Goal: Task Accomplishment & Management: Manage account settings

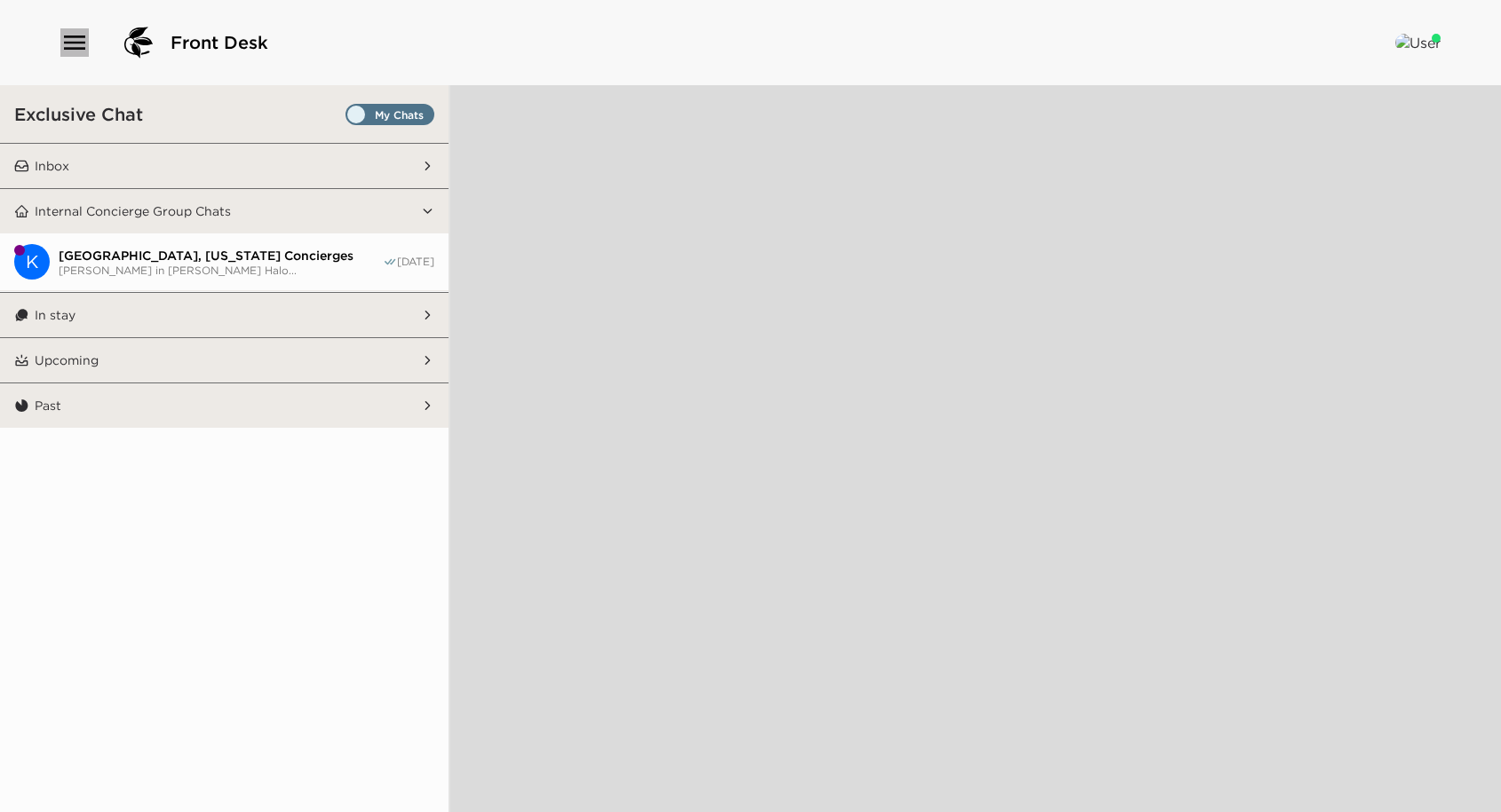
click at [81, 51] on icon "button" at bounding box center [74, 43] width 29 height 29
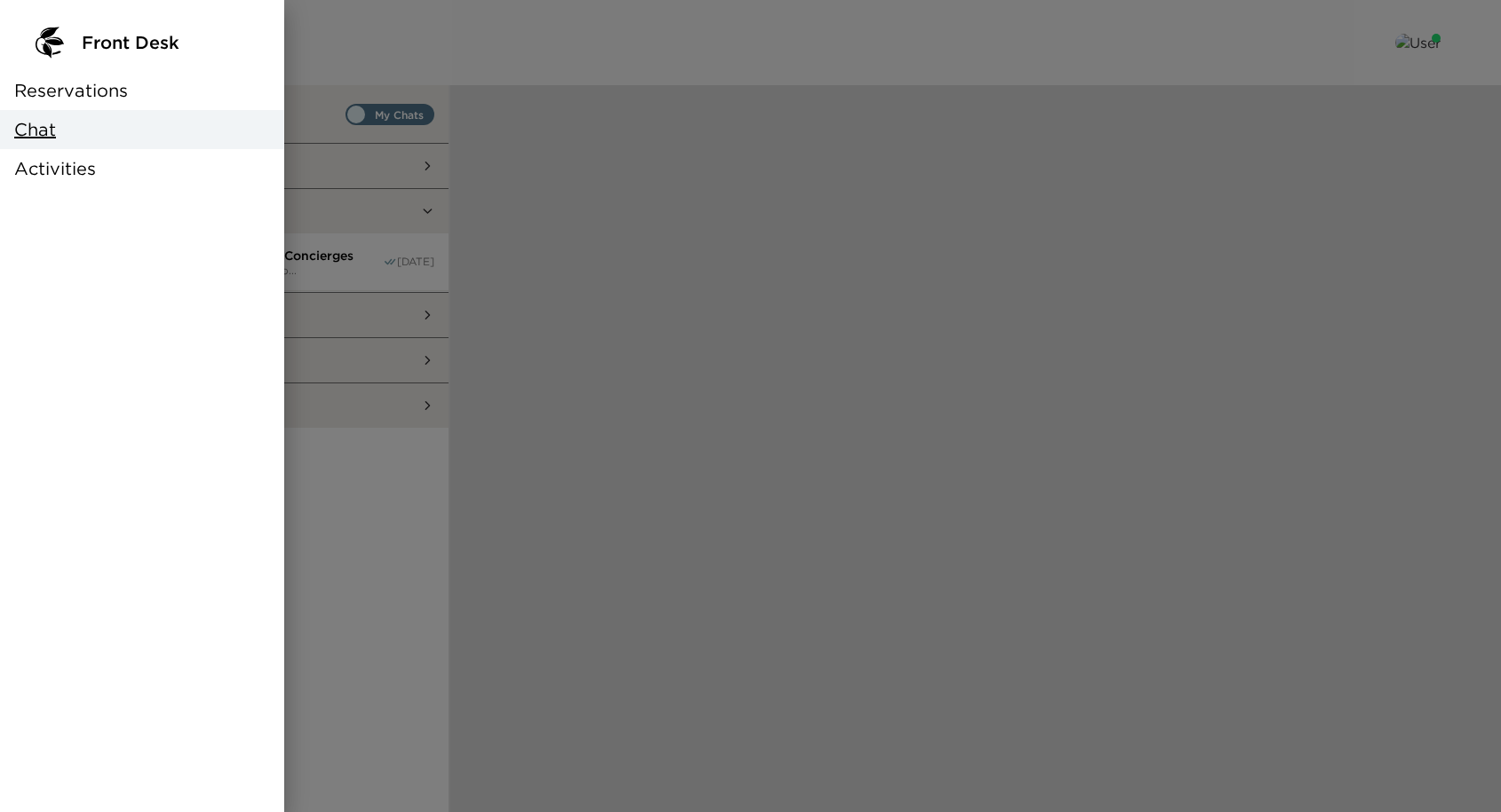
drag, startPoint x: 83, startPoint y: 94, endPoint x: 13, endPoint y: 128, distance: 77.8
click at [83, 94] on span "Reservations" at bounding box center [70, 90] width 114 height 25
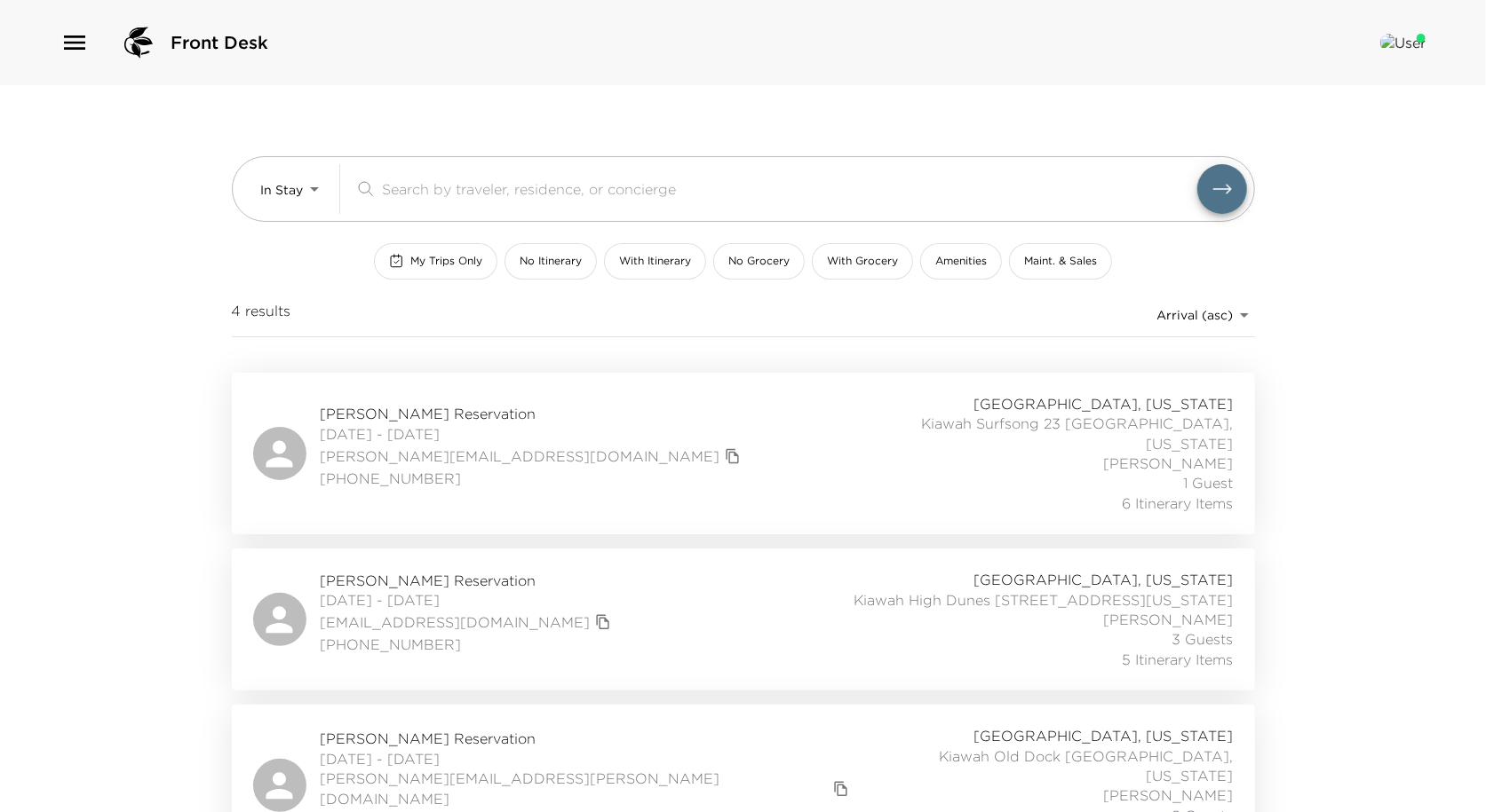
click at [426, 729] on span "Cory Capoccia Reservation" at bounding box center [587, 739] width 534 height 20
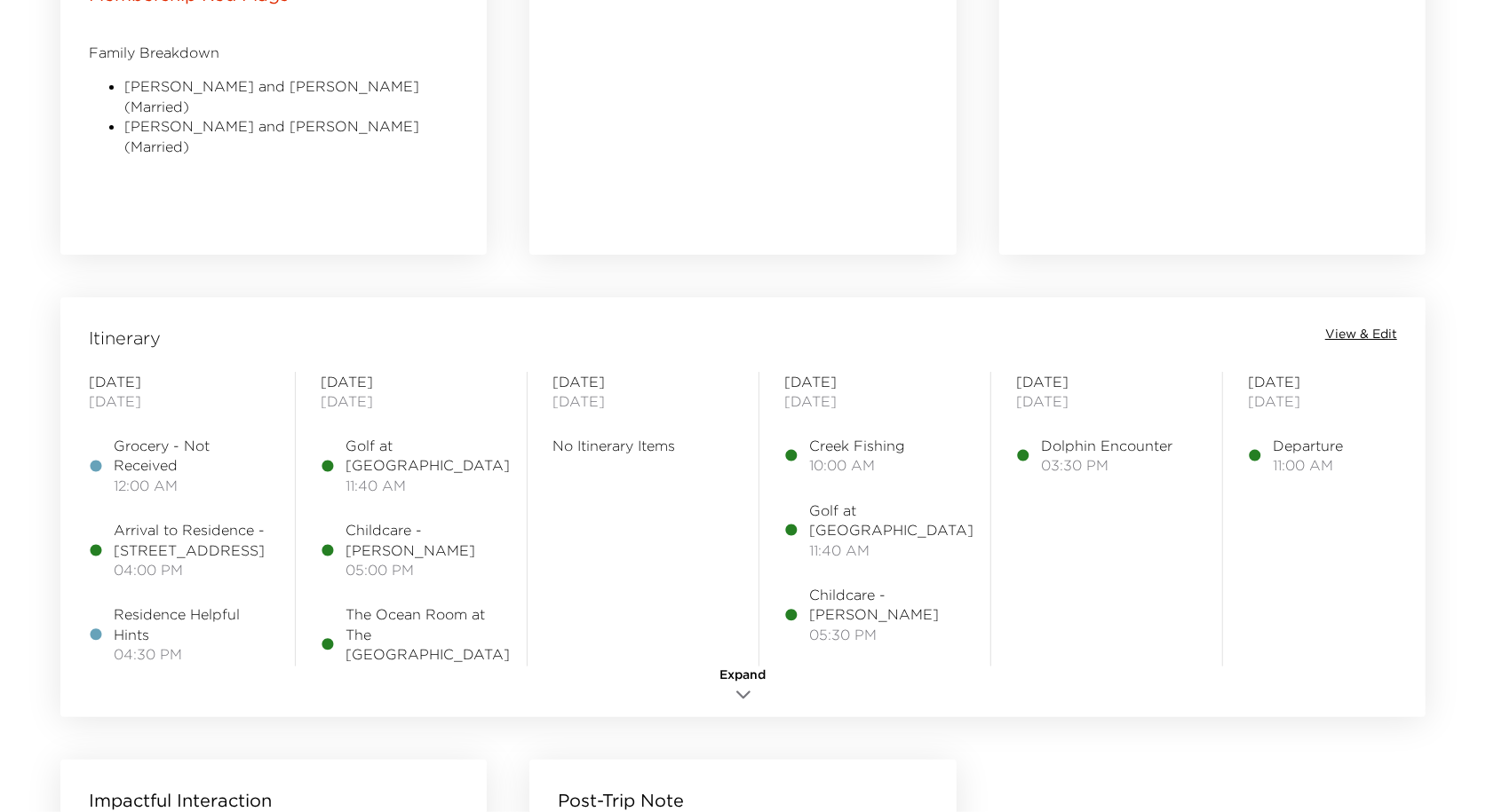
scroll to position [1282, 0]
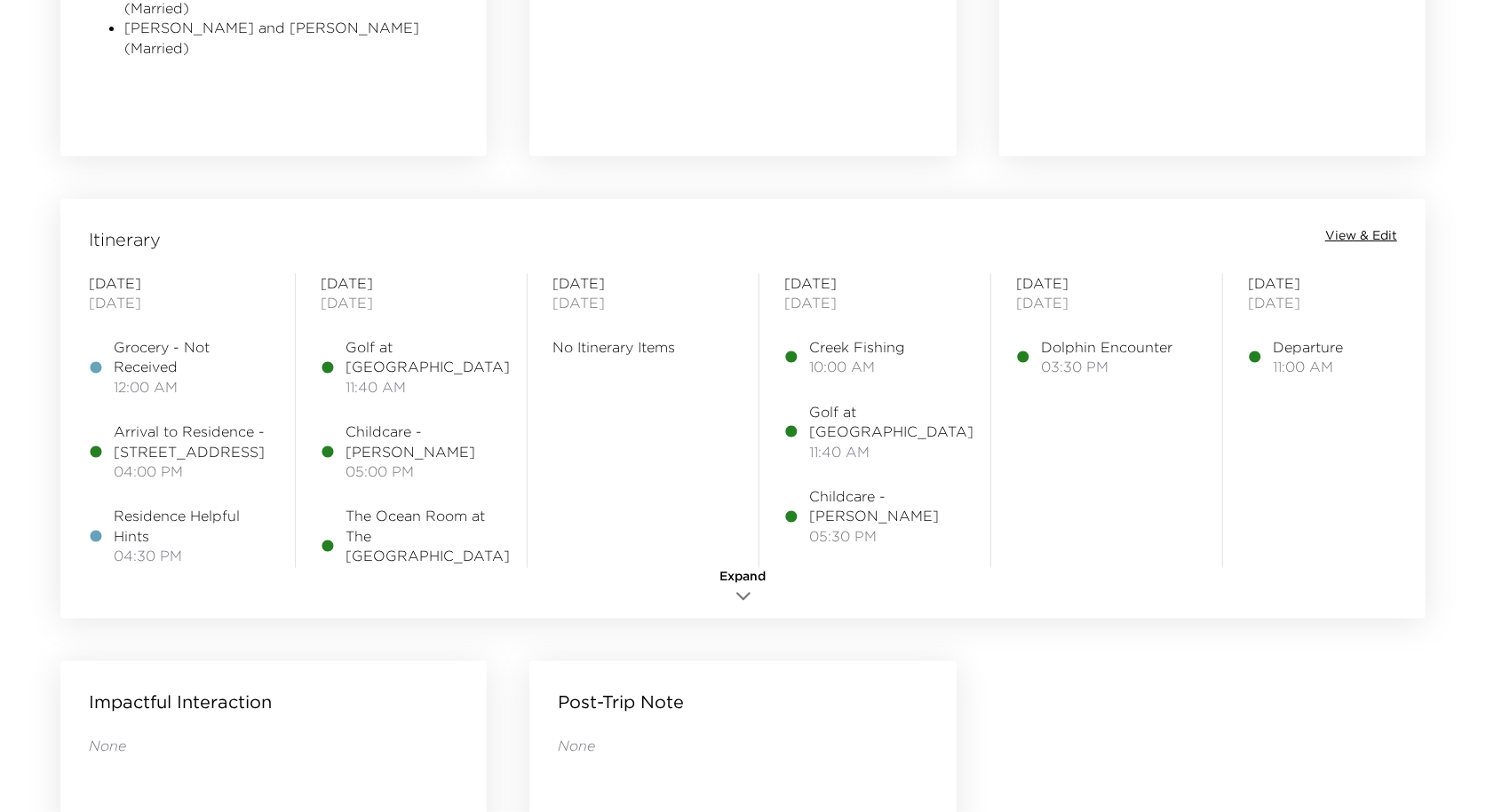
click at [1332, 232] on span "View & Edit" at bounding box center [1361, 237] width 72 height 18
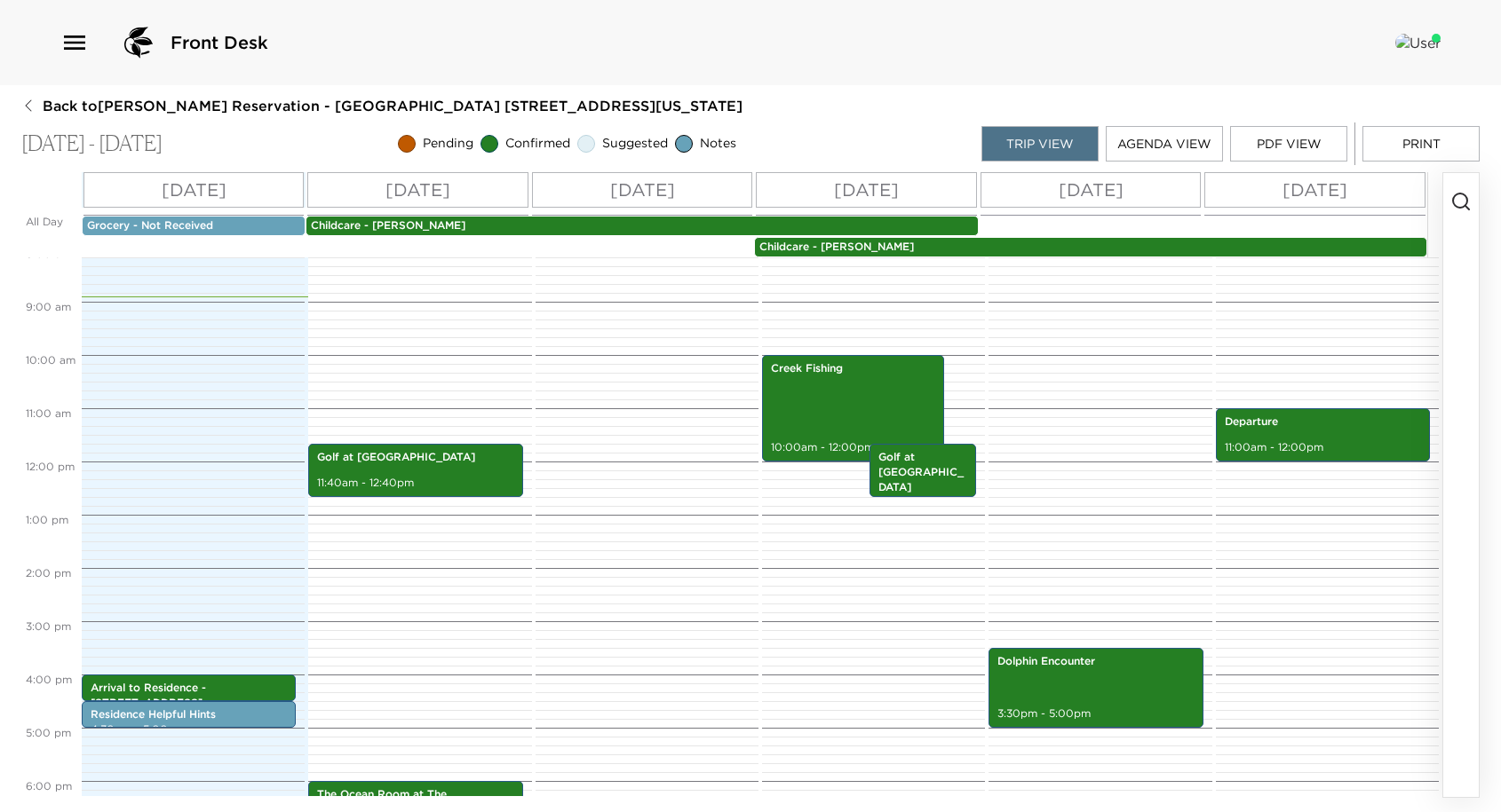
scroll to position [434, 0]
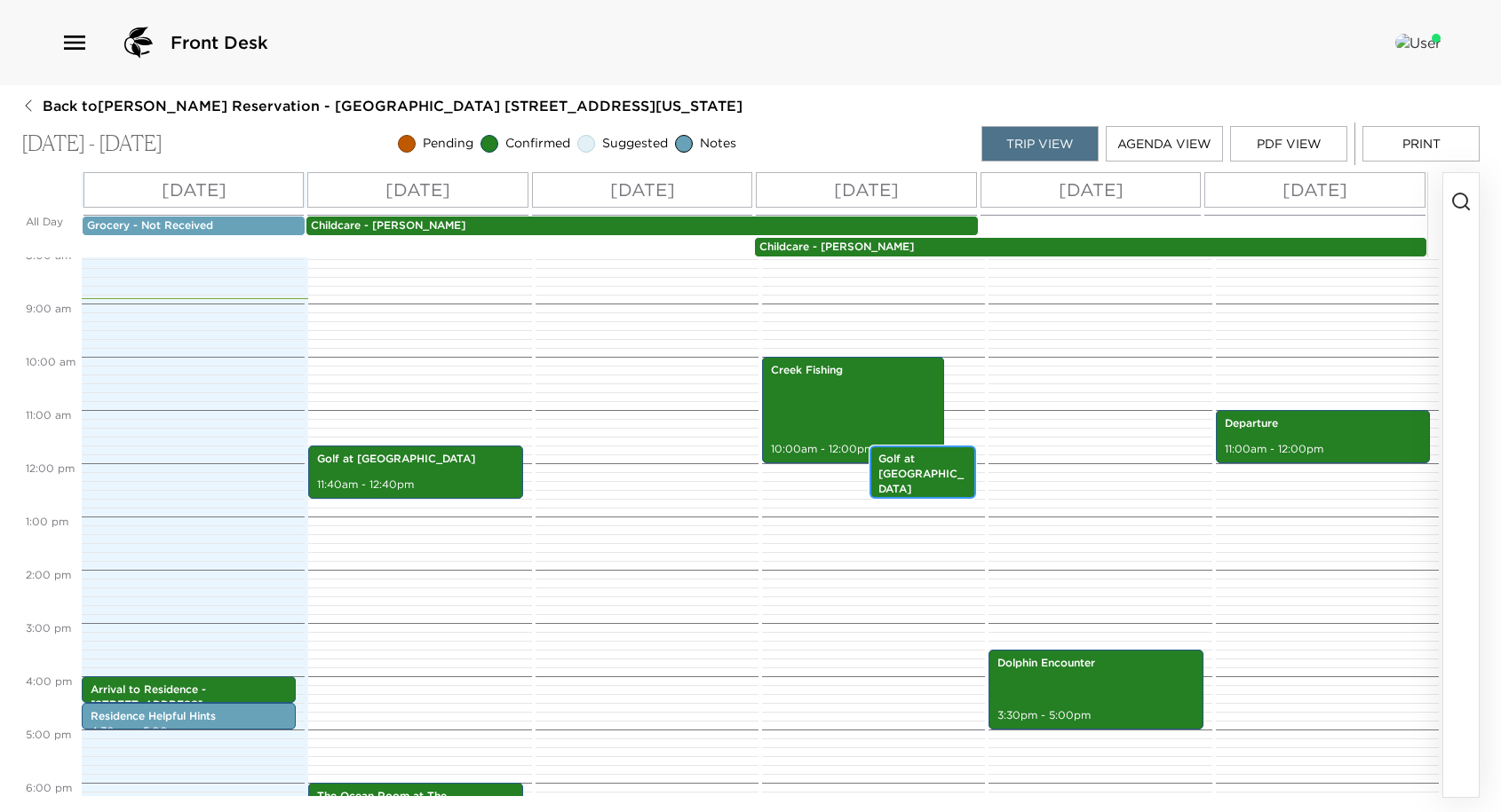
click at [911, 475] on p "Golf at Turtle Point Golf Course" at bounding box center [923, 473] width 90 height 45
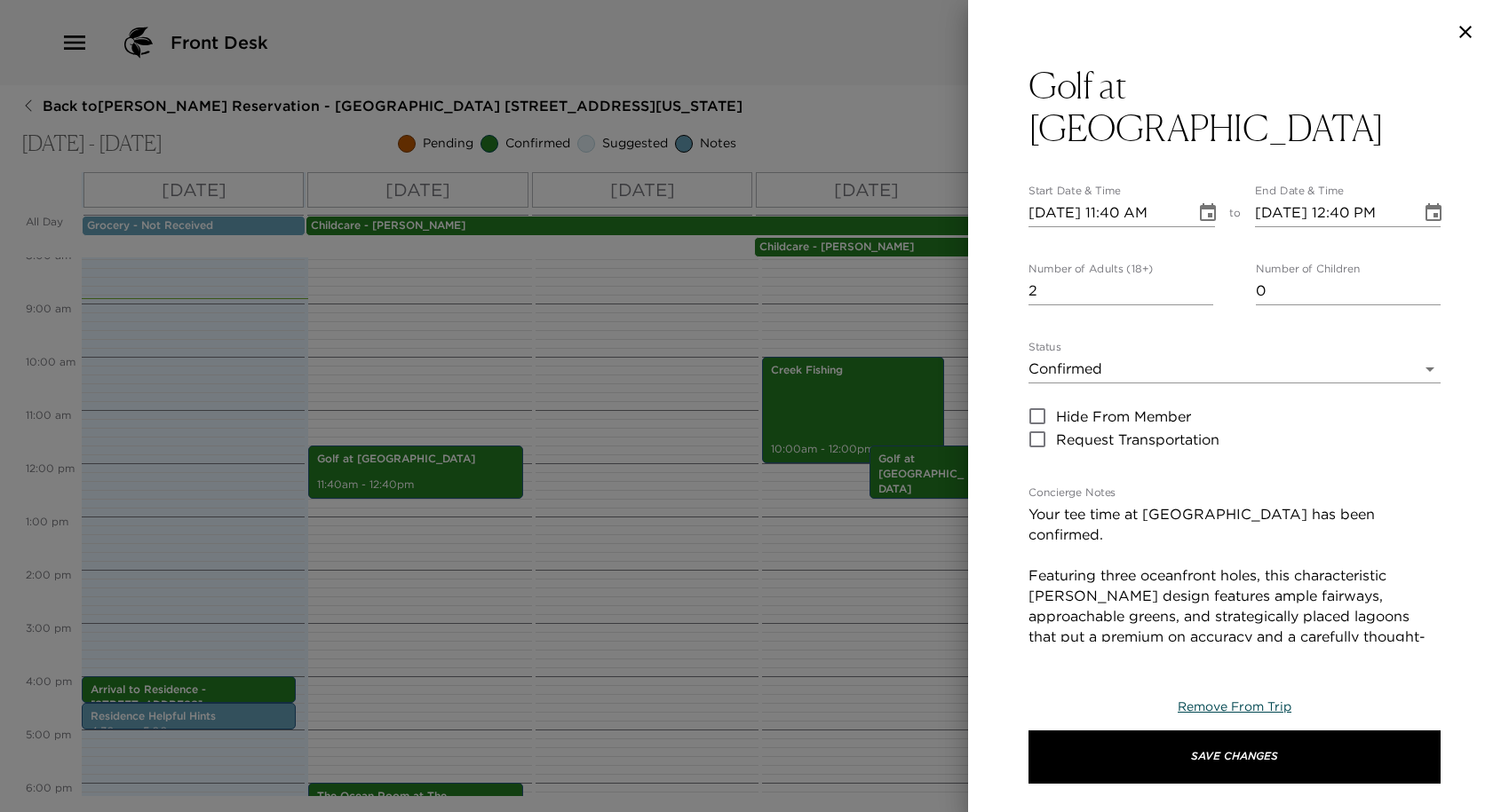
click at [1220, 707] on span "Remove From Trip" at bounding box center [1234, 707] width 114 height 16
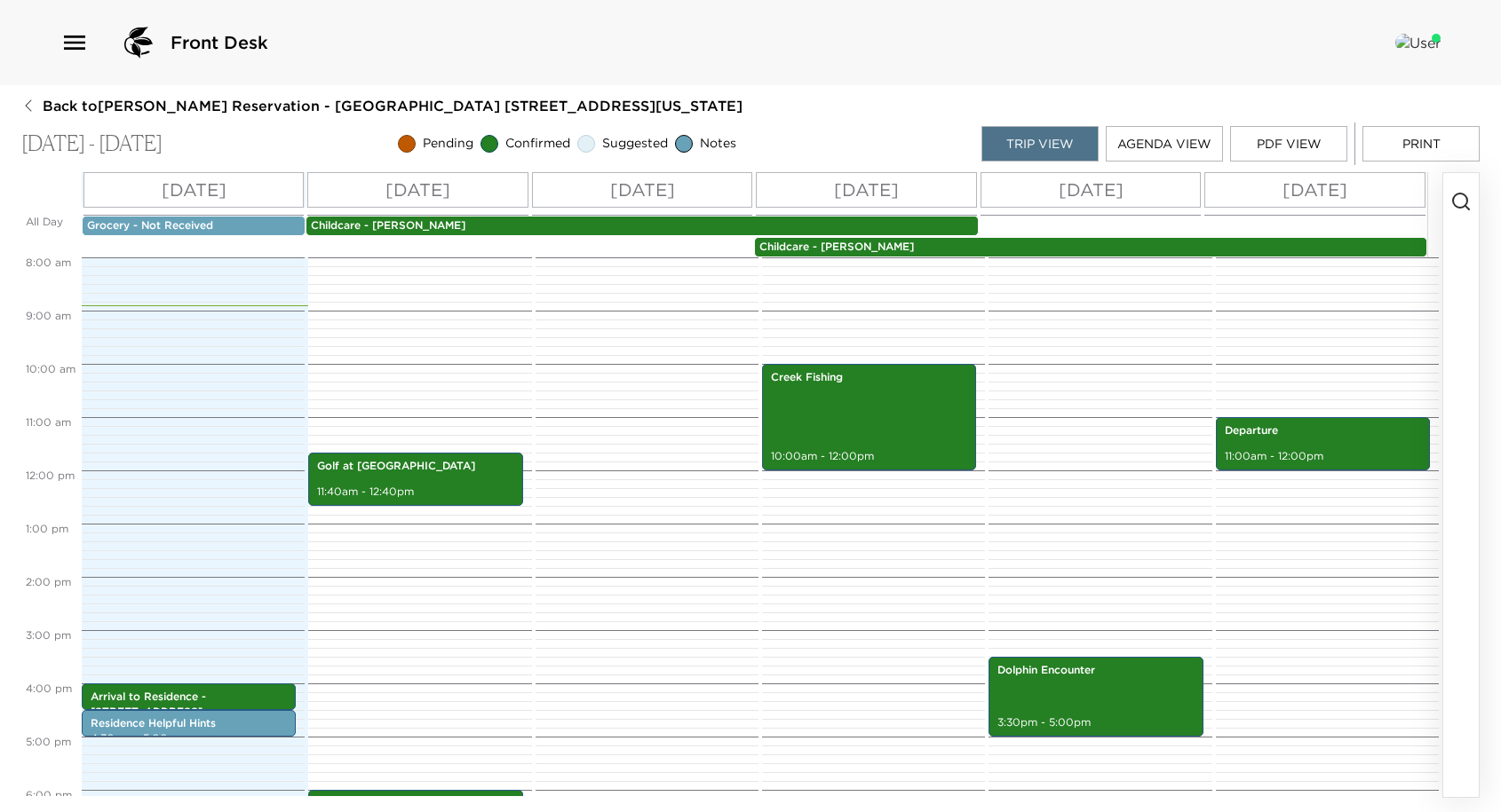
scroll to position [48, 0]
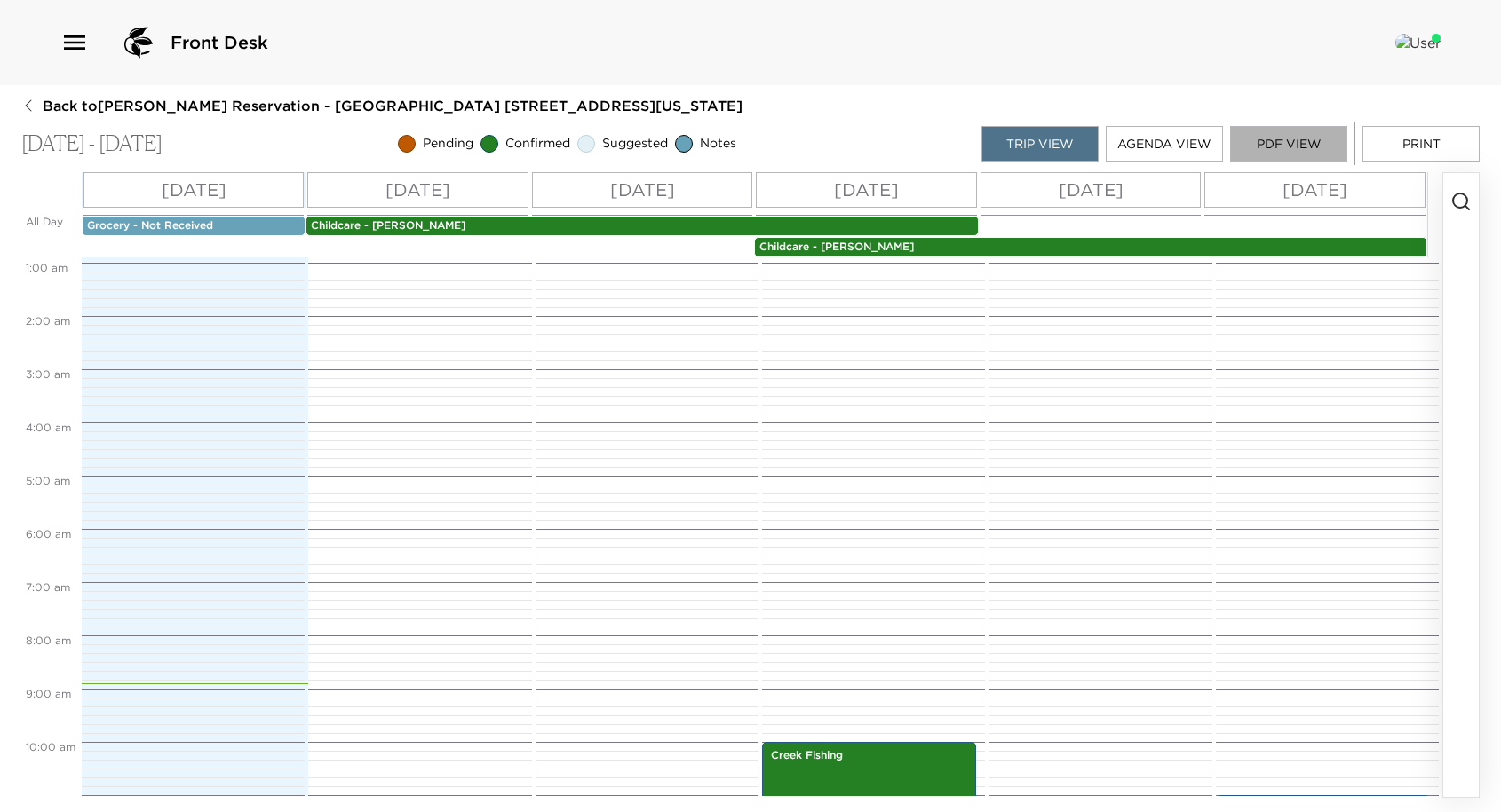
click at [1257, 143] on button "PDF View" at bounding box center [1289, 144] width 117 height 36
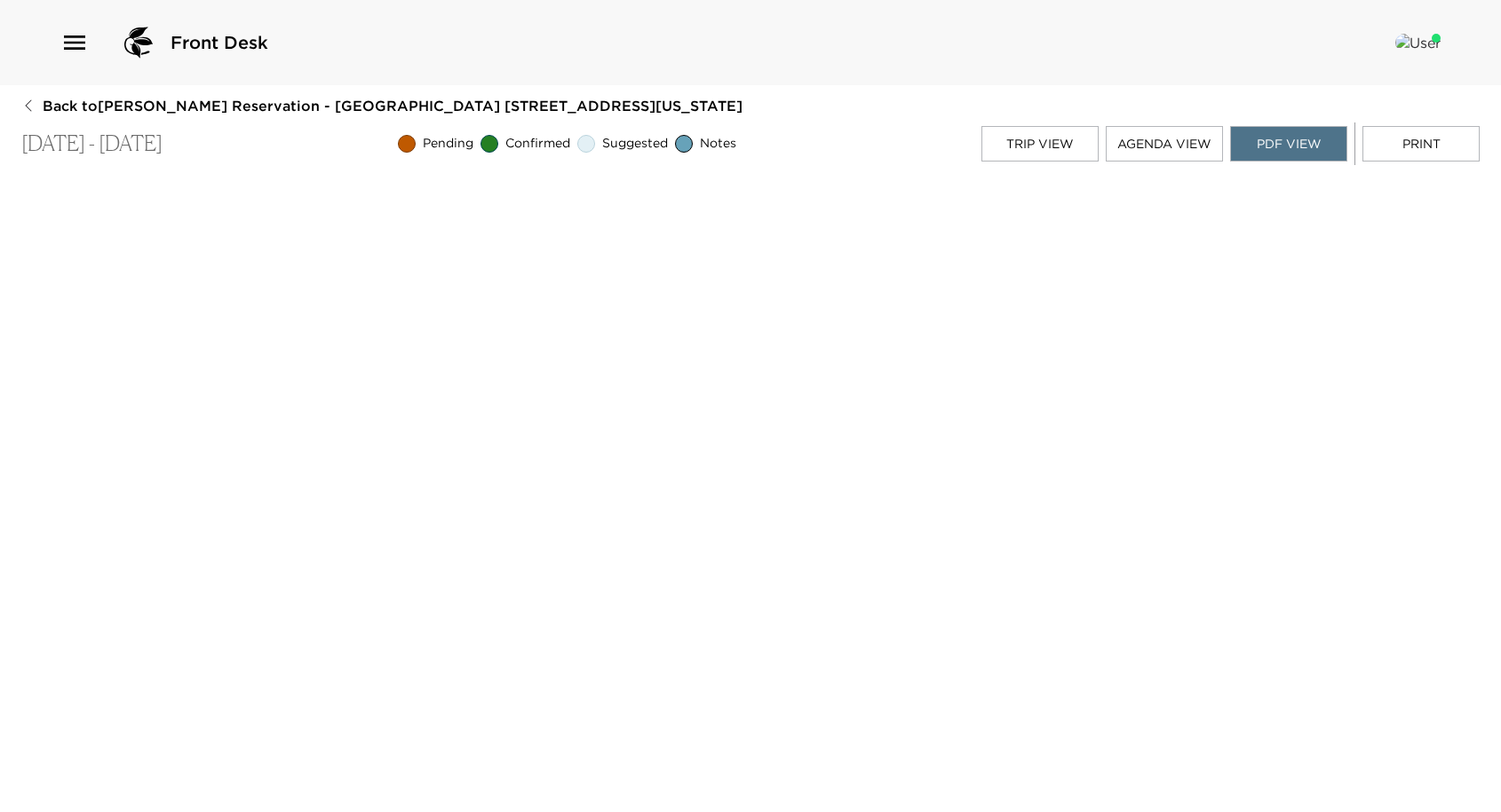
click at [6, 187] on div "Front Desk Back to Cory Capoccia Reservation - Kiawah Old Dock 491 Kiawah Islan…" at bounding box center [750, 406] width 1501 height 812
